Goal: Information Seeking & Learning: Check status

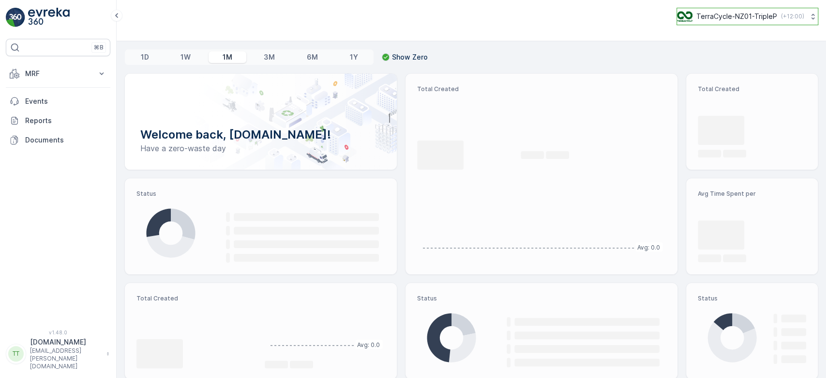
click at [713, 15] on p "TerraCycle-NZ01-TripleP" at bounding box center [737, 17] width 81 height 10
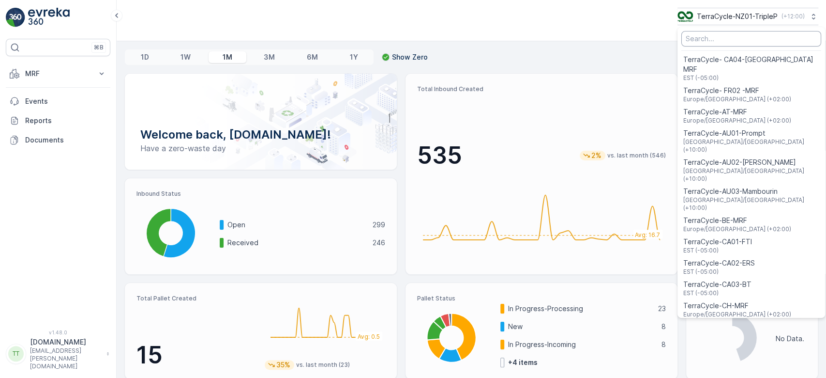
click at [703, 36] on input "Menu" at bounding box center [752, 38] width 140 height 15
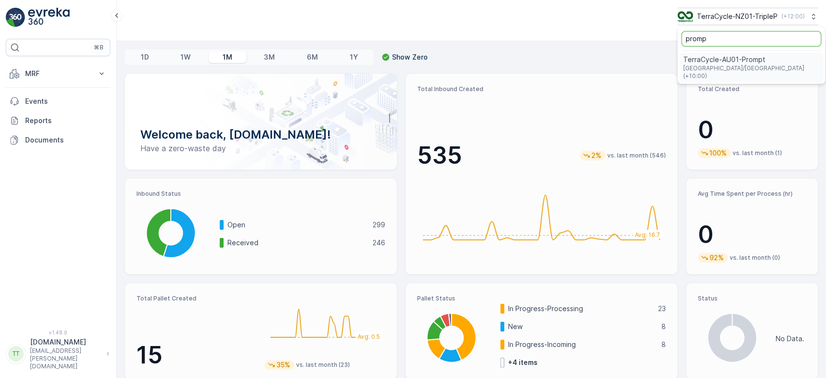
type input "promp"
click at [730, 66] on span "Australia/Sydney (+10:00)" at bounding box center [752, 71] width 136 height 15
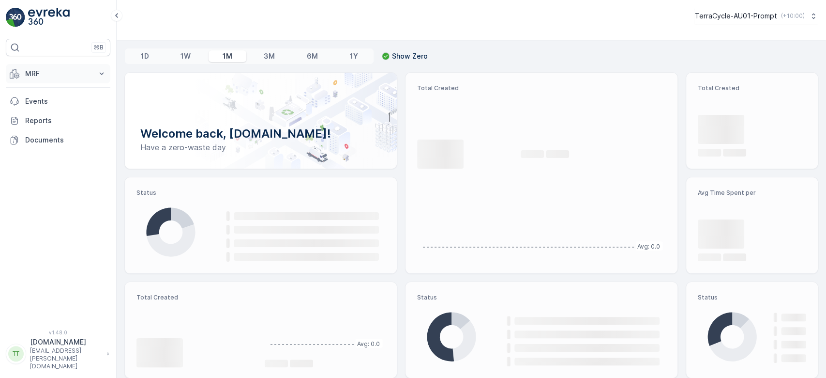
click at [34, 73] on p "MRF" at bounding box center [58, 74] width 66 height 10
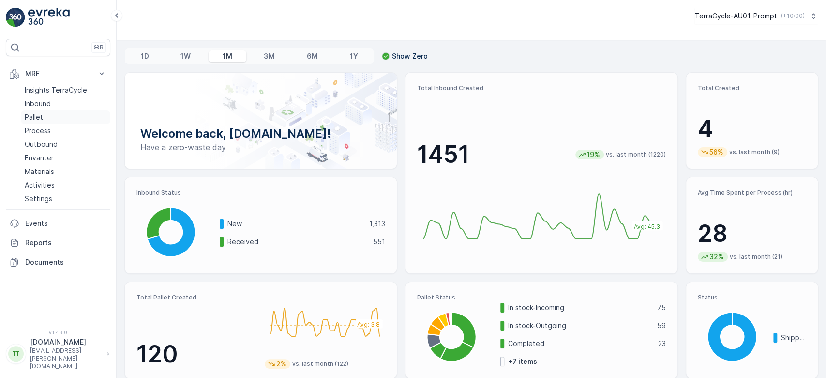
click at [39, 115] on p "Pallet" at bounding box center [34, 117] width 18 height 10
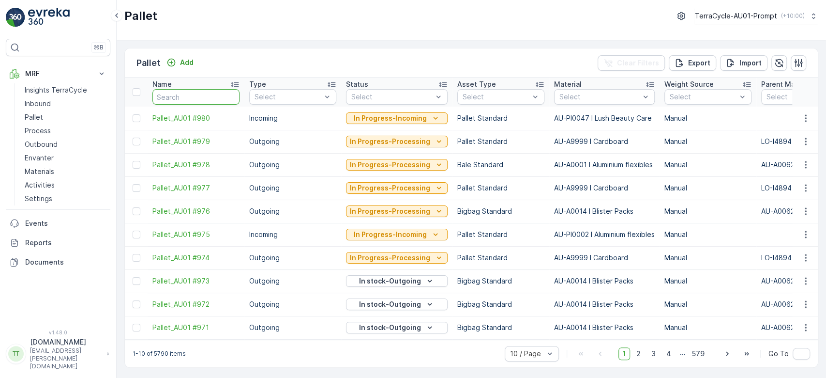
click at [204, 99] on input "text" at bounding box center [195, 96] width 87 height 15
type input "FD"
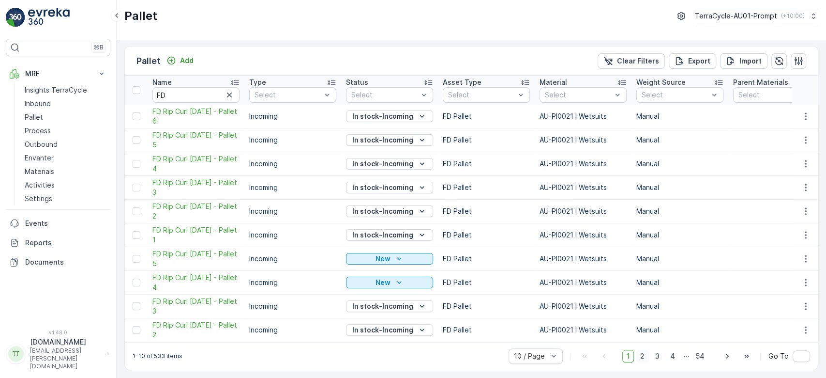
click at [645, 356] on span "2" at bounding box center [642, 356] width 13 height 13
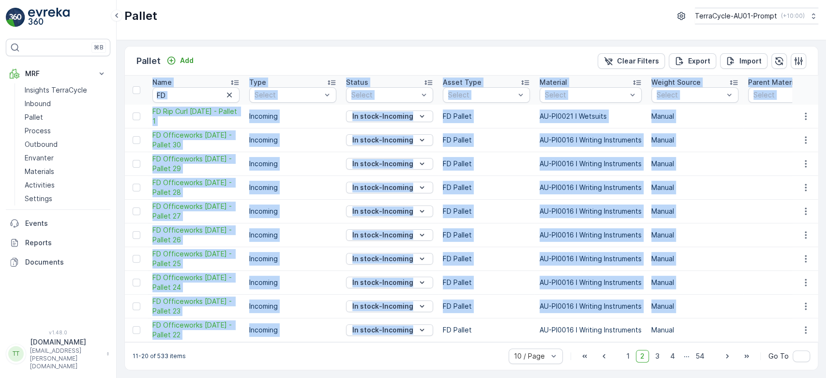
drag, startPoint x: 358, startPoint y: 337, endPoint x: 436, endPoint y: 341, distance: 78.5
click at [436, 341] on div "Name FD Type Select Status Select Asset Type Select Material Select Weight Sour…" at bounding box center [471, 209] width 693 height 266
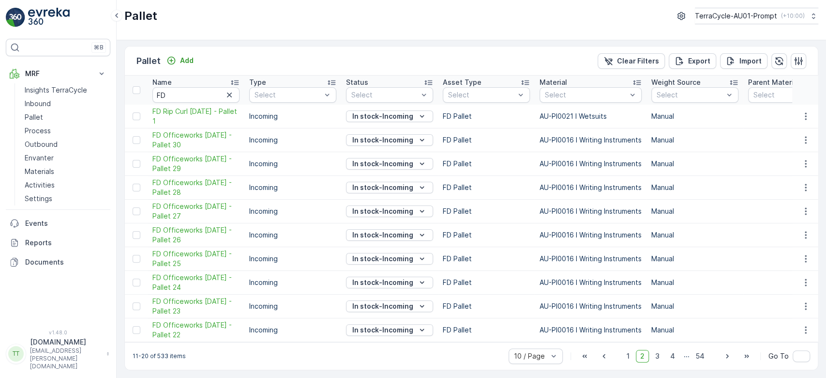
click at [395, 355] on div "11-20 of 533 items 10 / Page 1 2 3 4 ... 54 Go To" at bounding box center [471, 356] width 693 height 28
drag, startPoint x: 383, startPoint y: 337, endPoint x: 456, endPoint y: 333, distance: 72.7
click at [441, 343] on div "11-20 of 533 items 10 / Page 1 2 3 4 ... 54 Go To" at bounding box center [471, 356] width 693 height 28
click at [190, 87] on input "FD" at bounding box center [195, 94] width 87 height 15
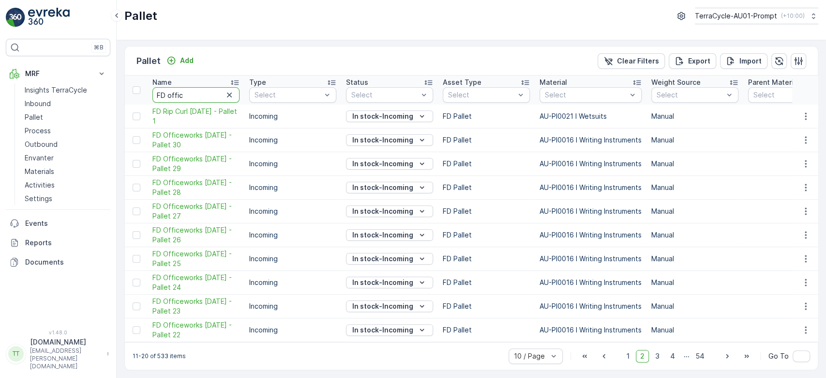
type input "FD office"
click at [194, 87] on input "FD office" at bounding box center [195, 94] width 87 height 15
type input "FD officeworks 07"
click at [217, 88] on input "FD officeworks 07" at bounding box center [195, 94] width 87 height 15
type input "FD officeworks 07.08"
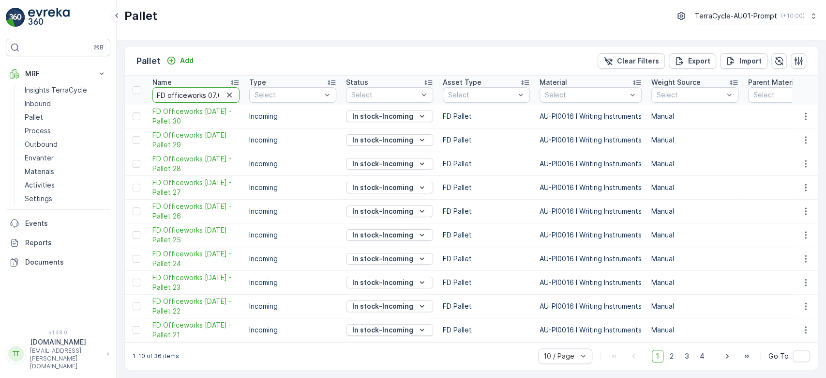
scroll to position [0, 4]
drag, startPoint x: 167, startPoint y: 90, endPoint x: 239, endPoint y: 91, distance: 72.1
click at [239, 91] on input "FD officeworks 07.08" at bounding box center [195, 94] width 87 height 15
click at [195, 91] on input "FD officeworks 07.08" at bounding box center [195, 94] width 87 height 15
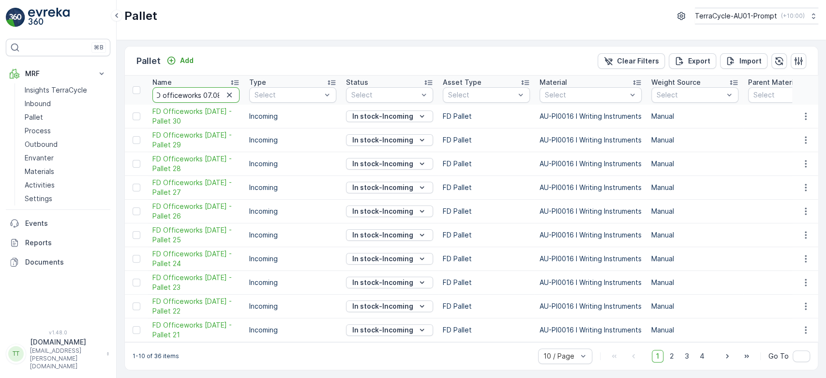
scroll to position [0, 0]
click at [688, 56] on p "Export" at bounding box center [699, 61] width 22 height 10
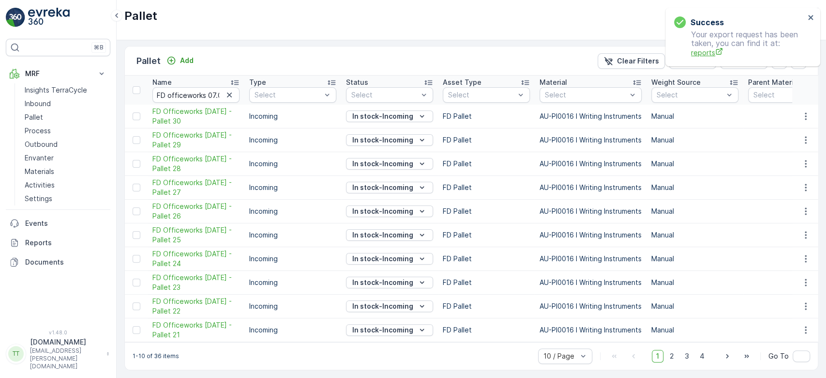
click at [701, 50] on span "reports" at bounding box center [748, 52] width 114 height 10
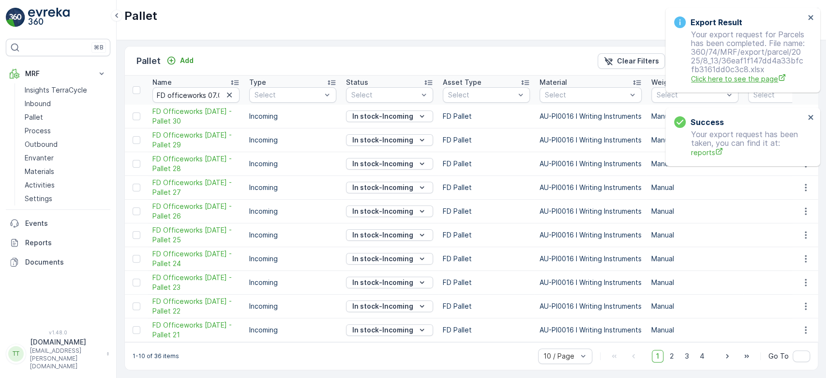
click at [724, 84] on span "Click here to see the page" at bounding box center [748, 79] width 114 height 10
click at [59, 219] on p "Events" at bounding box center [65, 223] width 81 height 10
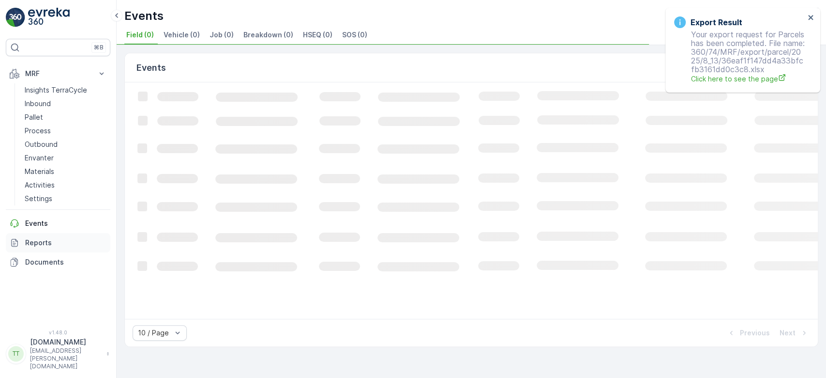
click at [48, 236] on link "Reports" at bounding box center [58, 242] width 105 height 19
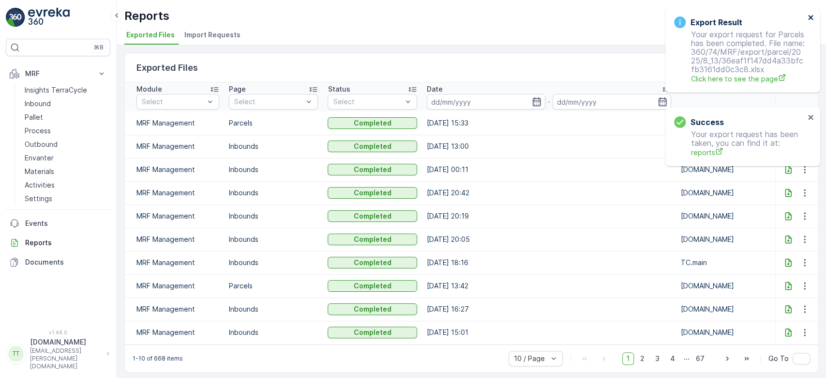
click at [808, 15] on icon "close" at bounding box center [810, 17] width 5 height 5
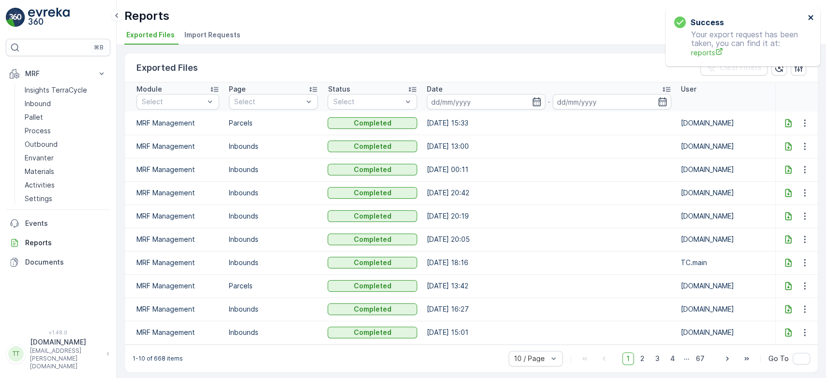
click at [809, 19] on icon "close" at bounding box center [810, 17] width 5 height 5
click at [788, 119] on icon at bounding box center [789, 123] width 10 height 10
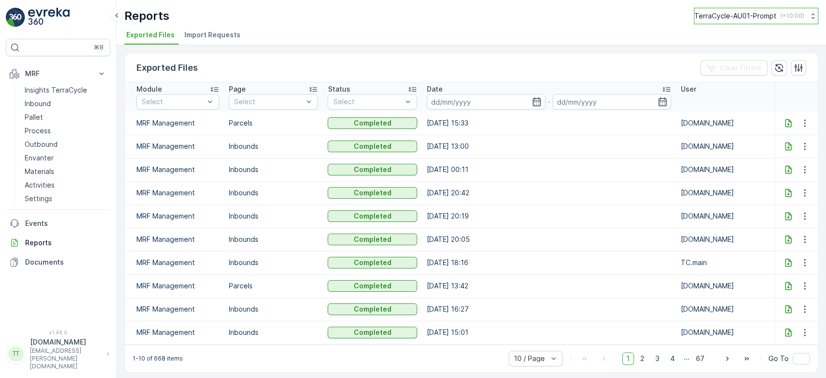
click at [726, 14] on p "TerraCycle-AU01-Prompt" at bounding box center [736, 16] width 82 height 10
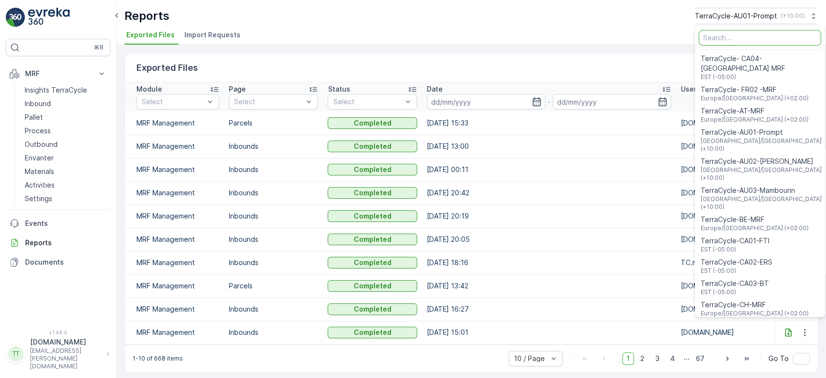
click at [715, 35] on input "Menu" at bounding box center [760, 37] width 122 height 15
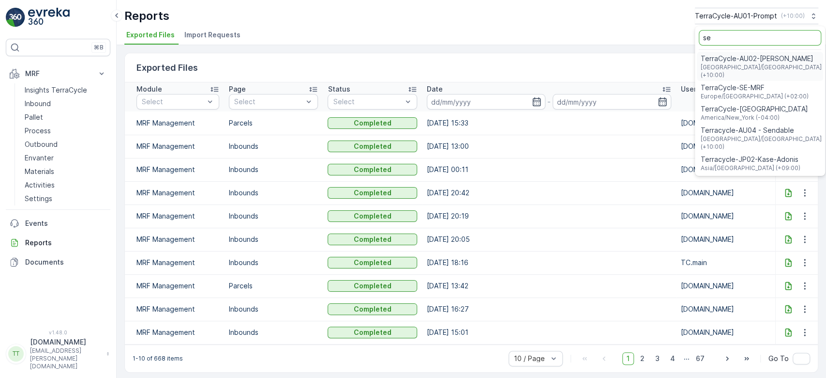
type input "se"
click at [762, 125] on span "Terracycle-AU04 - Sendable" at bounding box center [761, 130] width 121 height 10
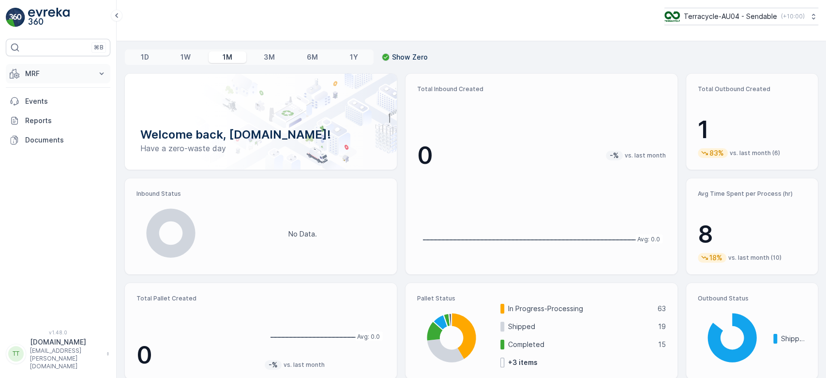
click at [66, 74] on p "MRF" at bounding box center [58, 74] width 66 height 10
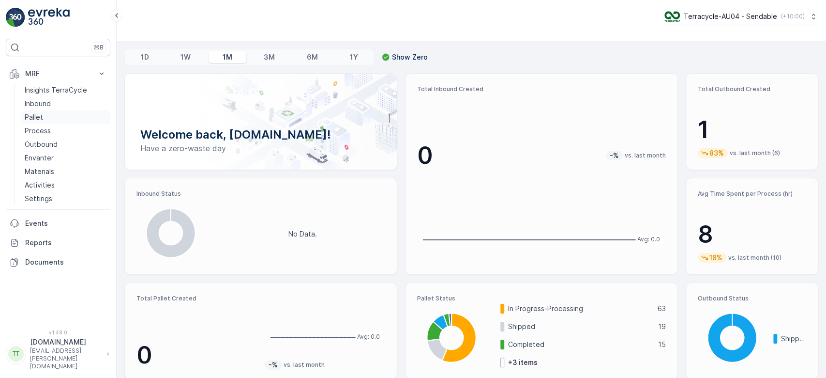
click at [37, 116] on p "Pallet" at bounding box center [34, 117] width 18 height 10
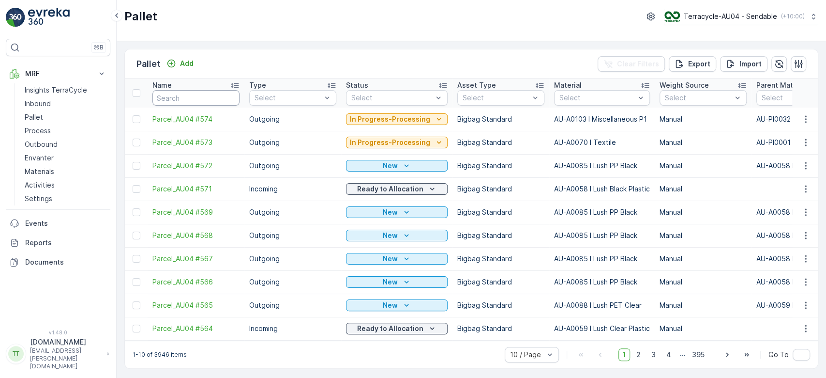
click at [203, 96] on input "text" at bounding box center [195, 97] width 87 height 15
type input "FD"
